Goal: Transaction & Acquisition: Purchase product/service

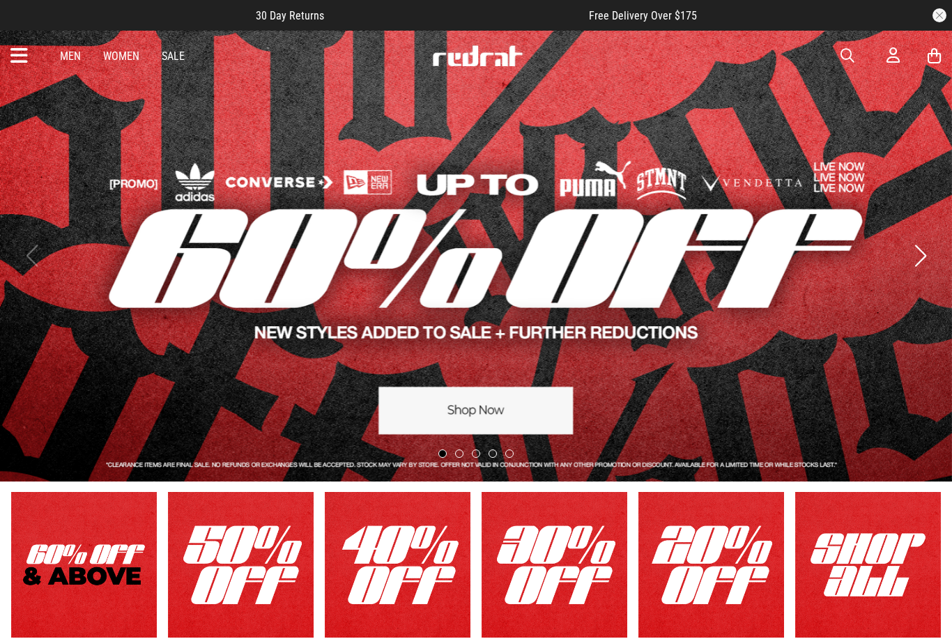
click at [845, 55] on span "button" at bounding box center [848, 55] width 14 height 17
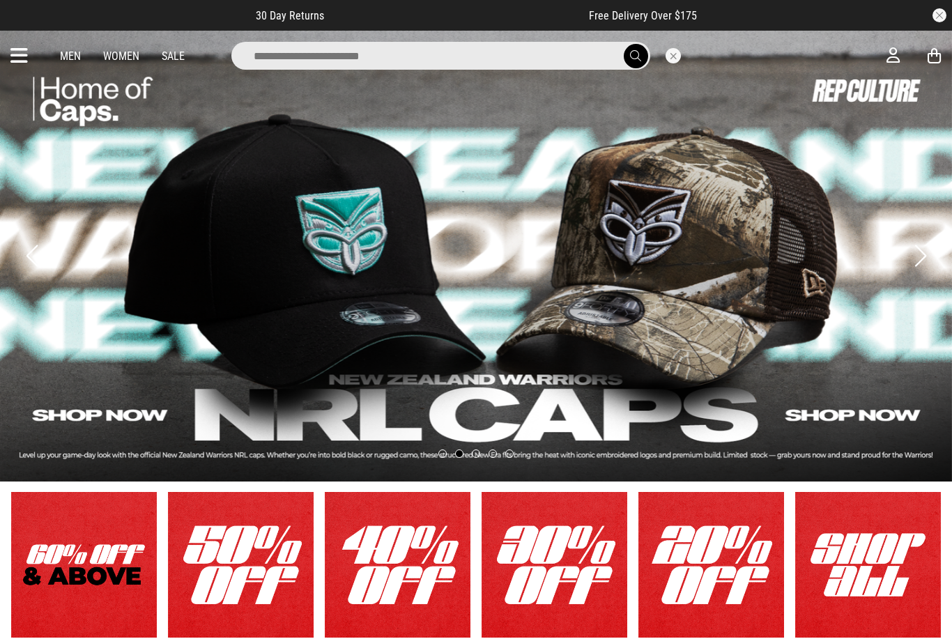
click at [452, 53] on input "search" at bounding box center [440, 56] width 419 height 28
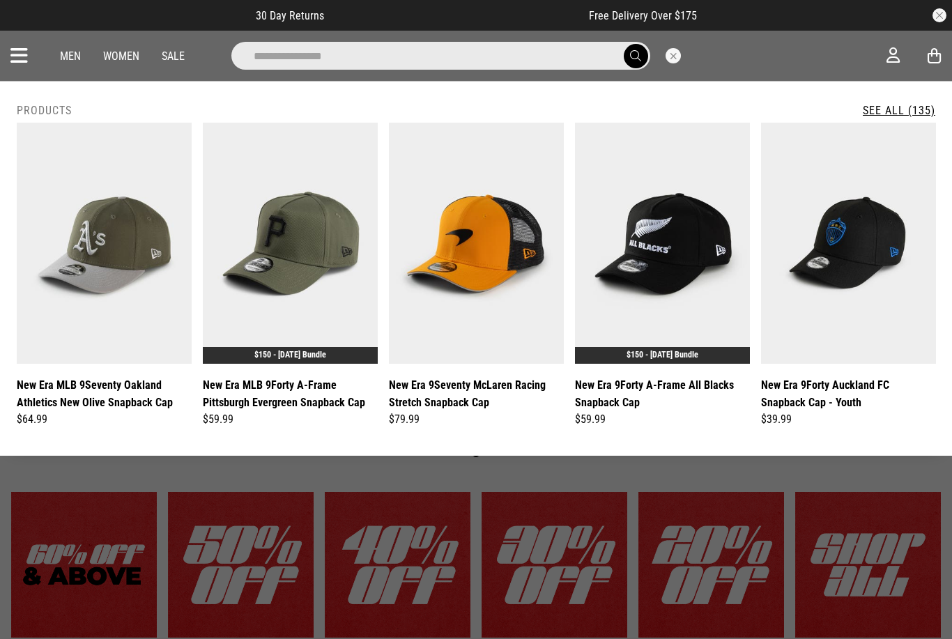
type input "**********"
click at [635, 56] on button "submit" at bounding box center [636, 56] width 24 height 24
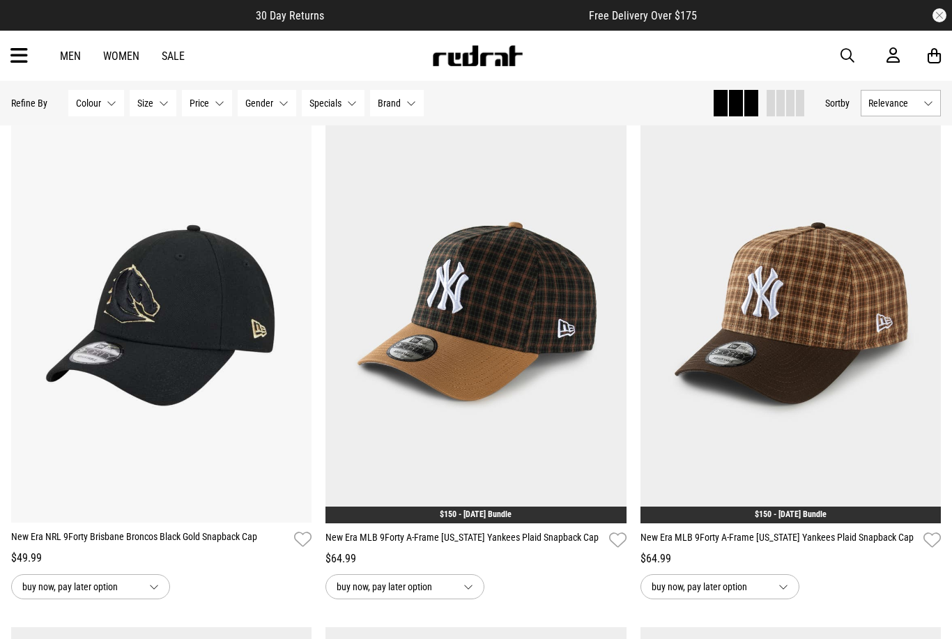
click at [899, 99] on span "Relevance" at bounding box center [892, 103] width 49 height 11
click at [879, 186] on li "Price (Lowest)" at bounding box center [900, 180] width 79 height 26
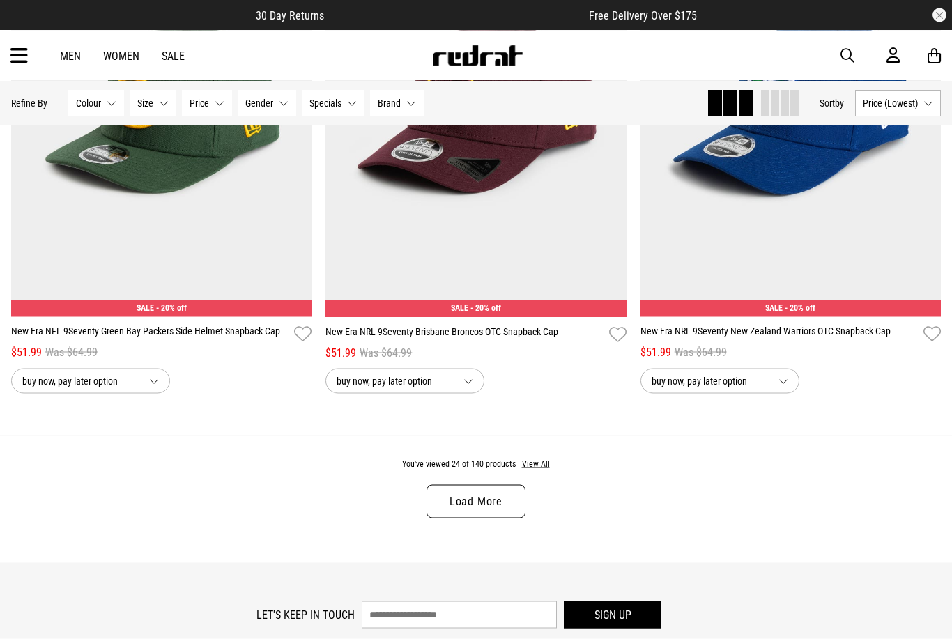
scroll to position [4025, 0]
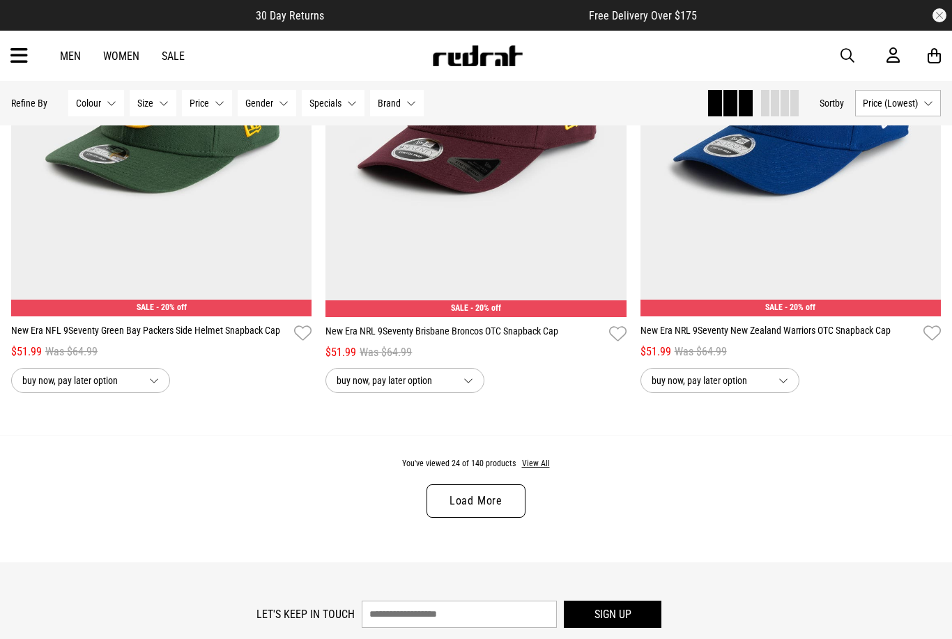
click at [489, 530] on div "You've viewed 24 of 140 products View All Load More" at bounding box center [476, 499] width 952 height 128
click at [498, 514] on link "Load More" at bounding box center [476, 500] width 99 height 33
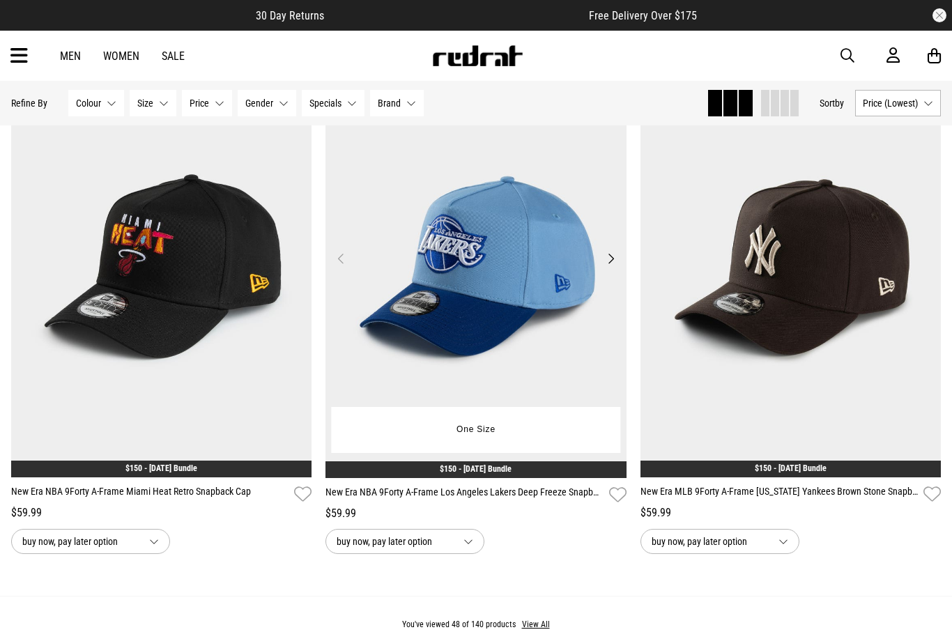
scroll to position [8430, 0]
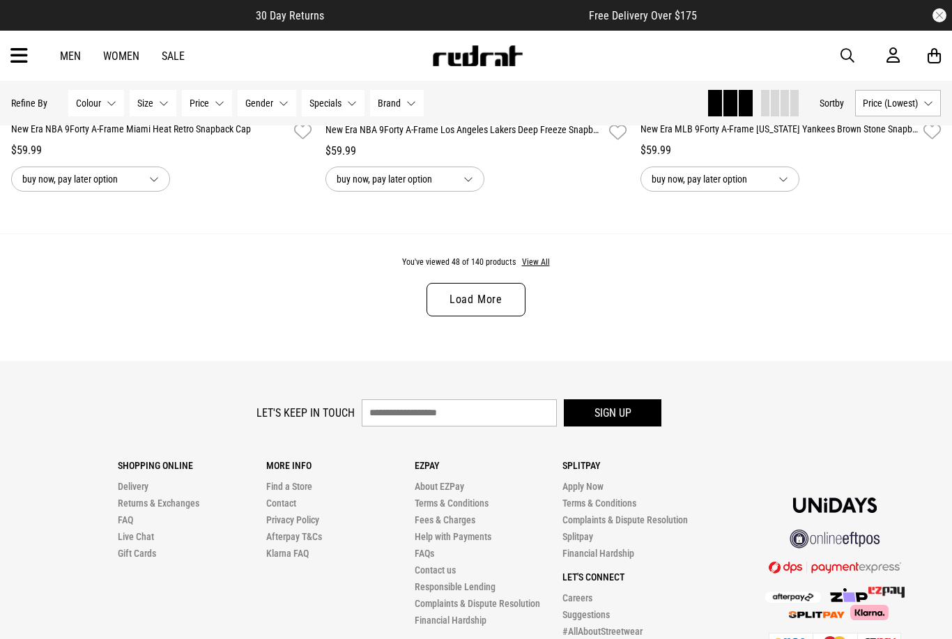
click at [483, 316] on link "Load More" at bounding box center [476, 299] width 99 height 33
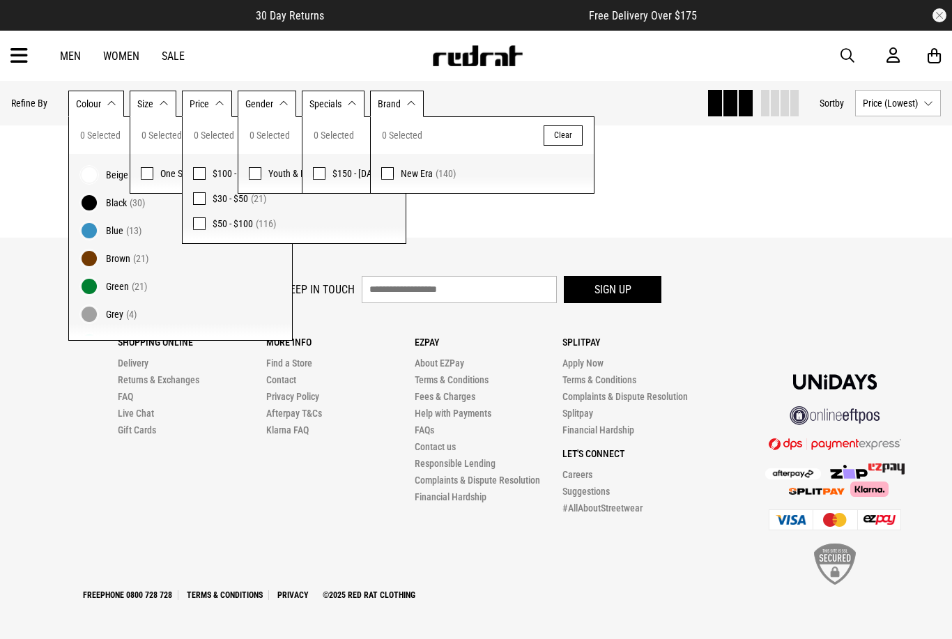
scroll to position [12731, 0]
